Goal: Check status: Check status

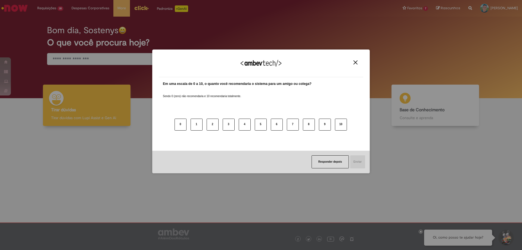
click at [56, 29] on div "Agradecemos seu feedback! Em uma escala de 0 a 10, o quanto você recomendaria o…" at bounding box center [261, 125] width 522 height 250
click at [355, 64] on img "Close" at bounding box center [356, 62] width 4 height 4
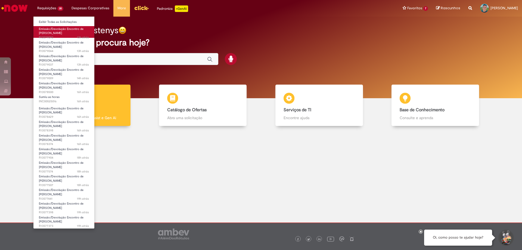
click at [52, 35] on span "Emissão/Devolução Encontro de [PERSON_NAME]" at bounding box center [61, 31] width 45 height 8
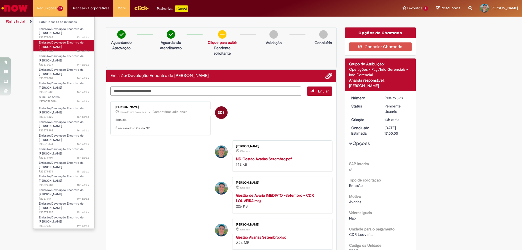
click at [56, 42] on span "Emissão/Devolução Encontro de [PERSON_NAME]" at bounding box center [61, 45] width 45 height 8
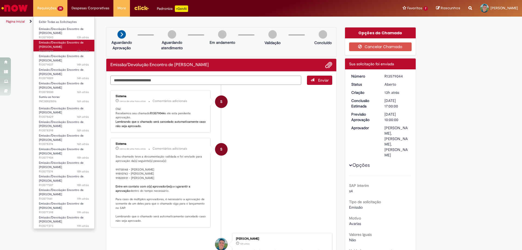
click at [51, 45] on span "Emissão/Devolução Encontro de [PERSON_NAME]" at bounding box center [61, 45] width 45 height 8
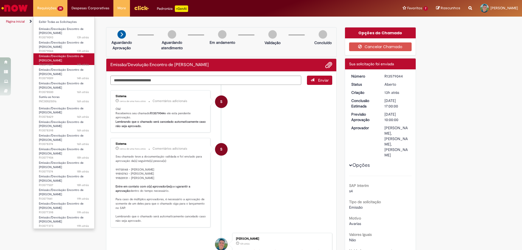
click at [56, 55] on span "Emissão/Devolução Encontro de [PERSON_NAME]" at bounding box center [61, 58] width 45 height 8
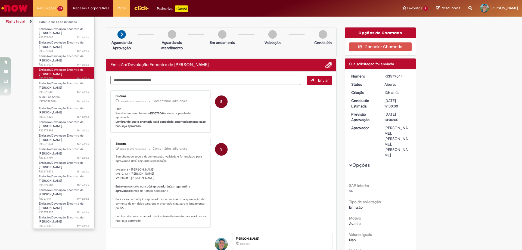
click at [55, 72] on span "Emissão/Devolução Encontro de [PERSON_NAME]" at bounding box center [61, 72] width 45 height 8
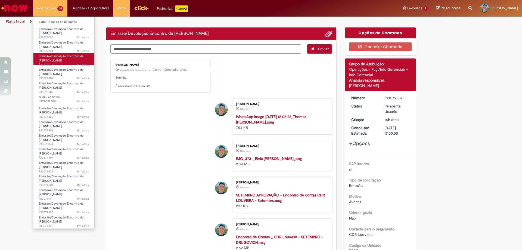
click at [51, 56] on span "Emissão/Devolução Encontro de [PERSON_NAME]" at bounding box center [61, 58] width 45 height 8
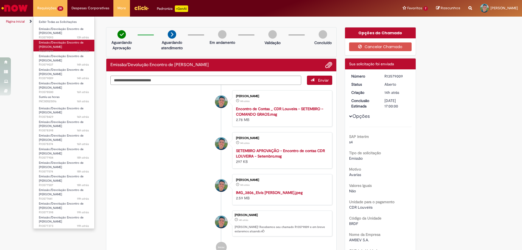
click at [65, 47] on link "Emissão/Devolução Encontro de Contas Fornecedor 13h atrás 13 horas atrás R13579…" at bounding box center [63, 46] width 61 height 12
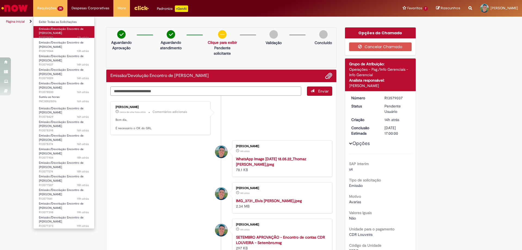
click at [49, 32] on span "Emissão/Devolução Encontro de [PERSON_NAME]" at bounding box center [61, 31] width 45 height 8
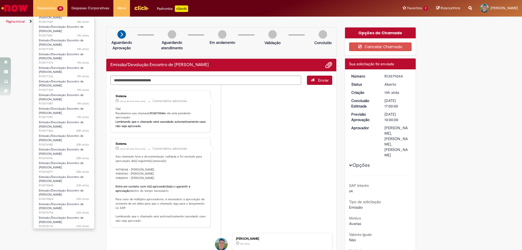
scroll to position [272, 0]
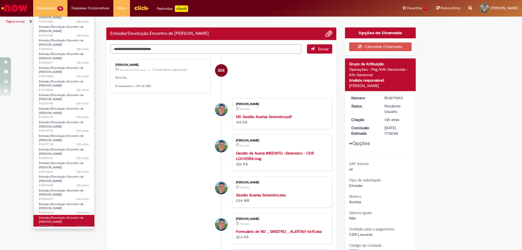
click at [62, 221] on span "Emissão/Devolução Encontro de [PERSON_NAME]" at bounding box center [61, 220] width 45 height 8
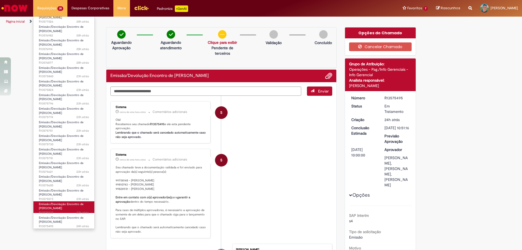
click at [63, 208] on span "Emissão/Devolução Encontro de [PERSON_NAME]" at bounding box center [61, 206] width 45 height 8
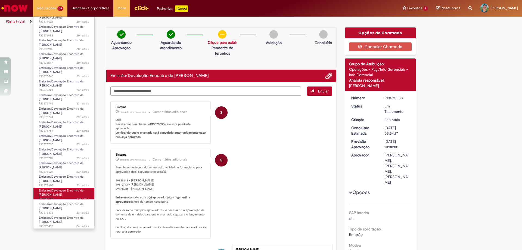
click at [67, 196] on link "Emissão/Devolução Encontro de Contas Fornecedor 23h atrás 23 horas atrás R13575…" at bounding box center [63, 194] width 61 height 12
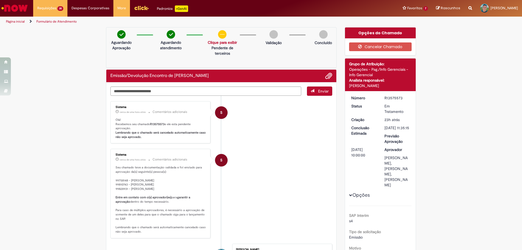
drag, startPoint x: 129, startPoint y: 184, endPoint x: 159, endPoint y: 187, distance: 29.8
click at [159, 188] on p "Seu chamado teve a documentação validada e foi enviado para aprovação da(s) seg…" at bounding box center [161, 199] width 91 height 68
click at [159, 185] on p "Seu chamado teve a documentação validada e foi enviado para aprovação da(s) seg…" at bounding box center [161, 199] width 91 height 68
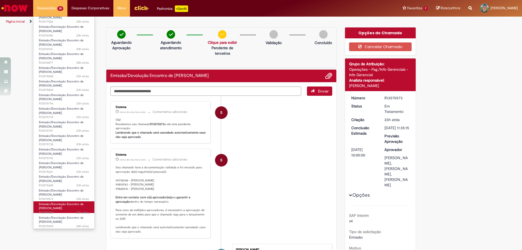
click at [59, 210] on span "Emissão/Devolução Encontro de [PERSON_NAME]" at bounding box center [61, 206] width 45 height 8
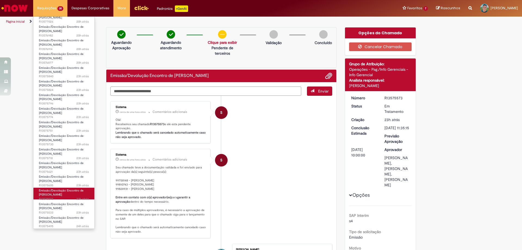
click at [59, 193] on span "Emissão/Devolução Encontro de [PERSON_NAME]" at bounding box center [61, 192] width 45 height 8
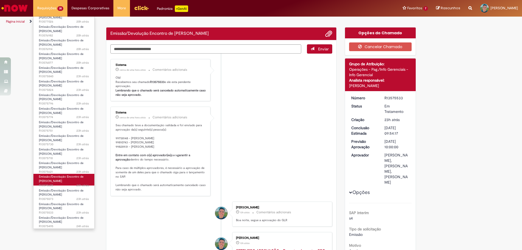
click at [58, 180] on span "Emissão/Devolução Encontro de [PERSON_NAME]" at bounding box center [61, 179] width 45 height 8
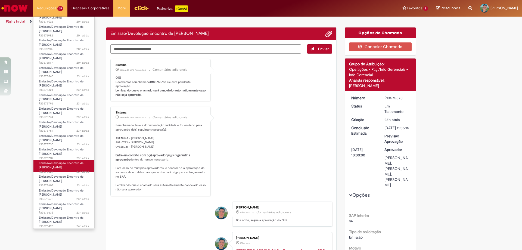
click at [61, 167] on span "Emissão/Devolução Encontro de [PERSON_NAME]" at bounding box center [61, 165] width 45 height 8
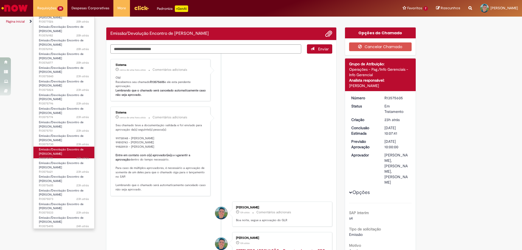
click at [61, 157] on span "23h atrás 23 horas atrás R13575718" at bounding box center [64, 158] width 50 height 4
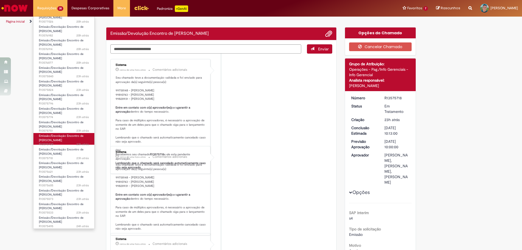
click at [62, 141] on span "Emissão/Devolução Encontro de [PERSON_NAME]" at bounding box center [61, 138] width 45 height 8
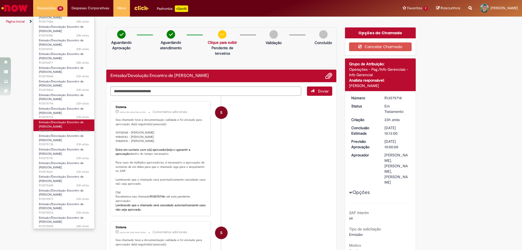
click at [59, 124] on span "Emissão/Devolução Encontro de [PERSON_NAME]" at bounding box center [61, 124] width 45 height 8
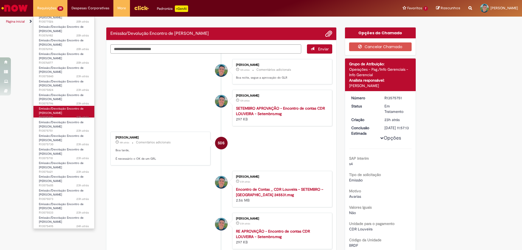
click at [60, 114] on span "Emissão/Devolução Encontro de [PERSON_NAME]" at bounding box center [61, 111] width 45 height 8
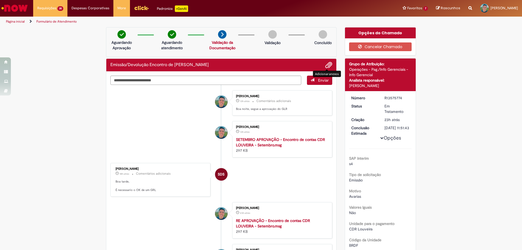
click at [326, 63] on span "Adicionar anexos" at bounding box center [329, 65] width 7 height 7
